Goal: Share content: Share content

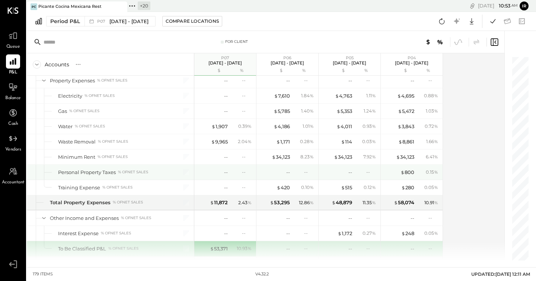
scroll to position [2087, 0]
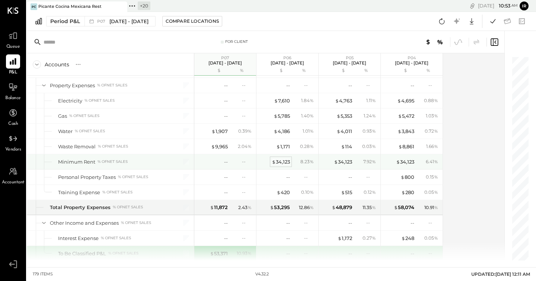
click at [284, 160] on div "$ 34,123" at bounding box center [281, 161] width 18 height 7
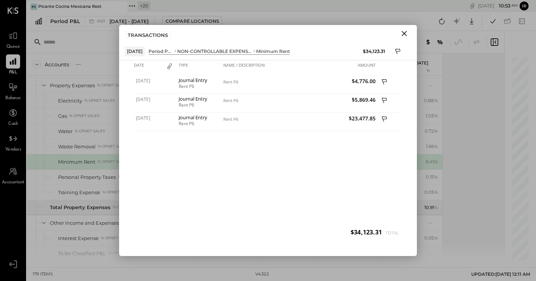
click at [405, 33] on icon "Close" at bounding box center [404, 33] width 5 height 5
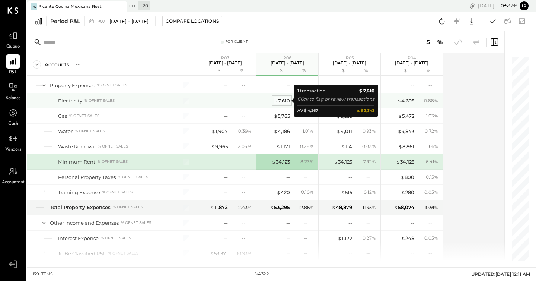
click at [280, 100] on div "$ 7,610" at bounding box center [282, 100] width 16 height 7
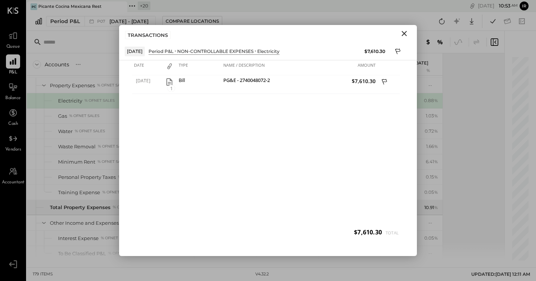
click at [405, 34] on icon "Close" at bounding box center [404, 33] width 5 height 5
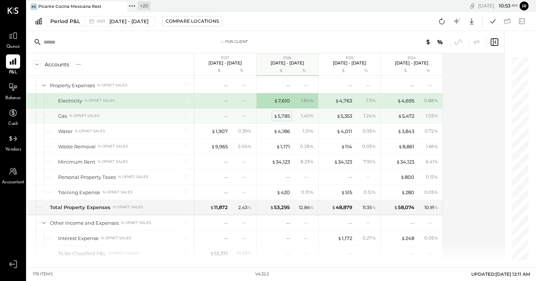
click at [281, 114] on div "$ 5,785" at bounding box center [282, 115] width 16 height 7
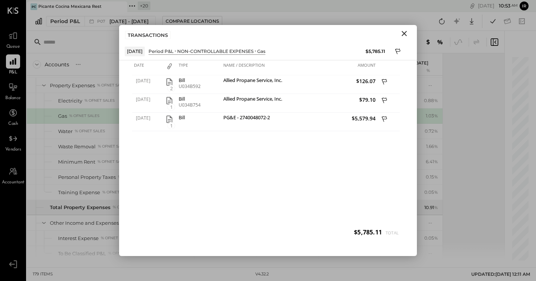
click at [406, 34] on icon "Close" at bounding box center [404, 33] width 9 height 9
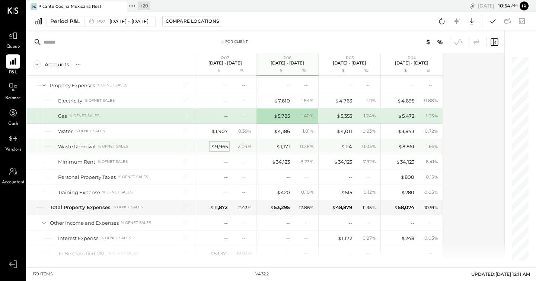
click at [221, 147] on div "$ 9,965" at bounding box center [219, 146] width 17 height 7
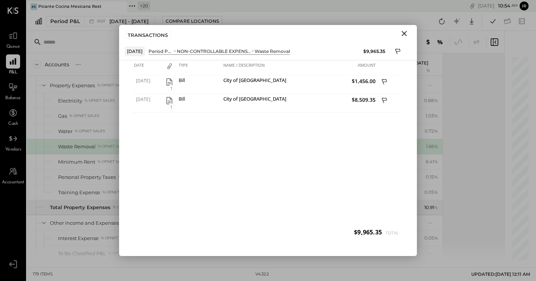
click at [403, 33] on icon "Close" at bounding box center [404, 33] width 9 height 9
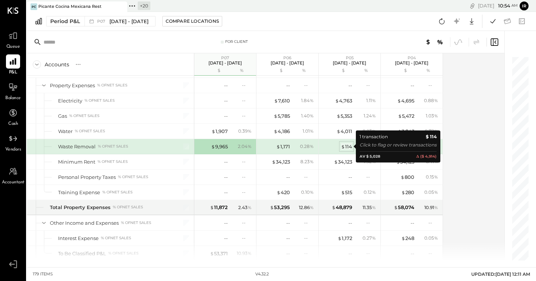
click at [352, 146] on div "$ 114" at bounding box center [346, 146] width 11 height 7
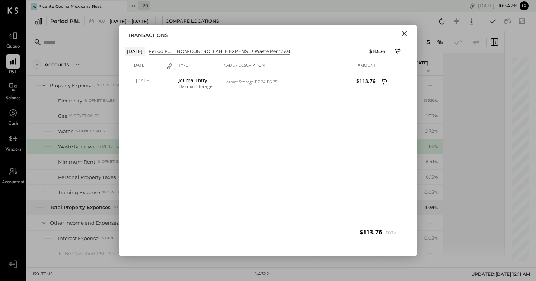
click at [403, 33] on icon "Close" at bounding box center [404, 33] width 5 height 5
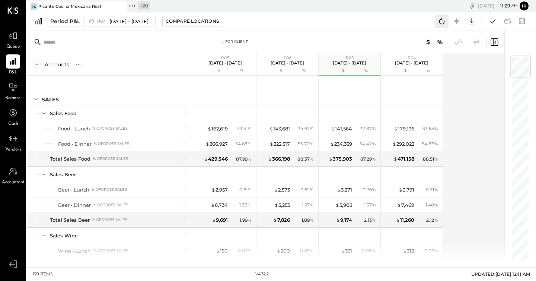
click at [440, 20] on icon at bounding box center [442, 21] width 10 height 10
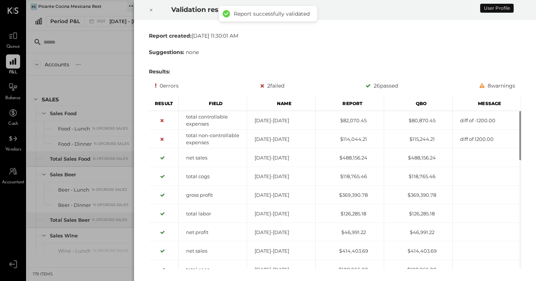
scroll to position [2058, 0]
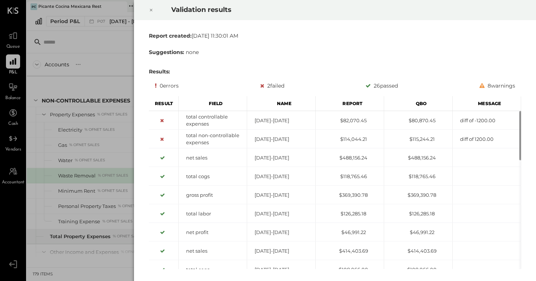
click at [152, 10] on icon at bounding box center [151, 10] width 4 height 9
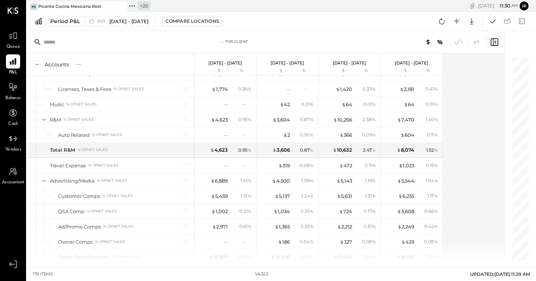
scroll to position [2258, 0]
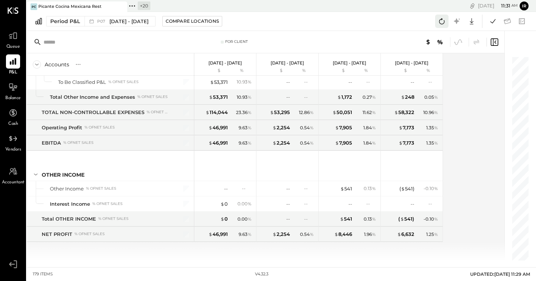
click at [443, 21] on icon at bounding box center [442, 21] width 10 height 10
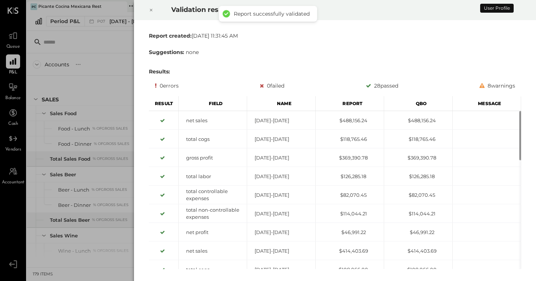
scroll to position [2058, 0]
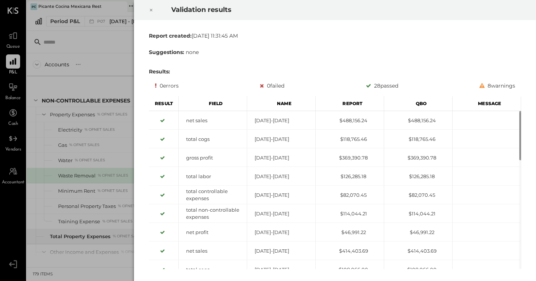
click at [152, 9] on icon at bounding box center [151, 10] width 4 height 9
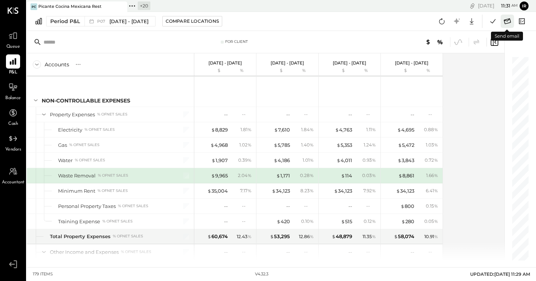
click at [505, 22] on icon at bounding box center [507, 21] width 7 height 6
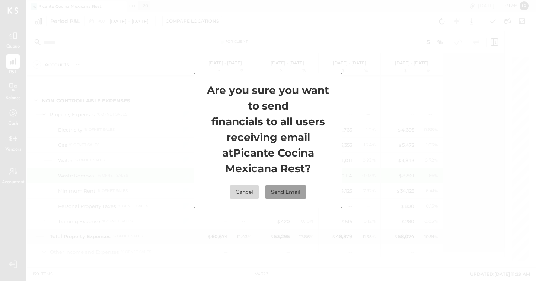
click at [290, 193] on button "Send Email" at bounding box center [285, 191] width 41 height 13
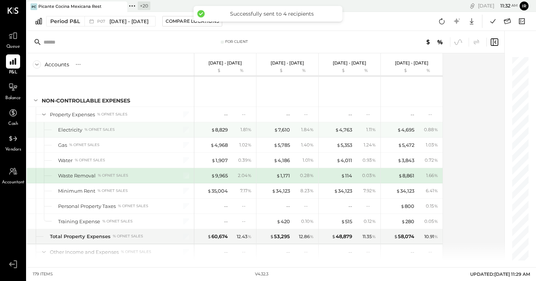
scroll to position [2053, 0]
